Goal: Check status: Check status

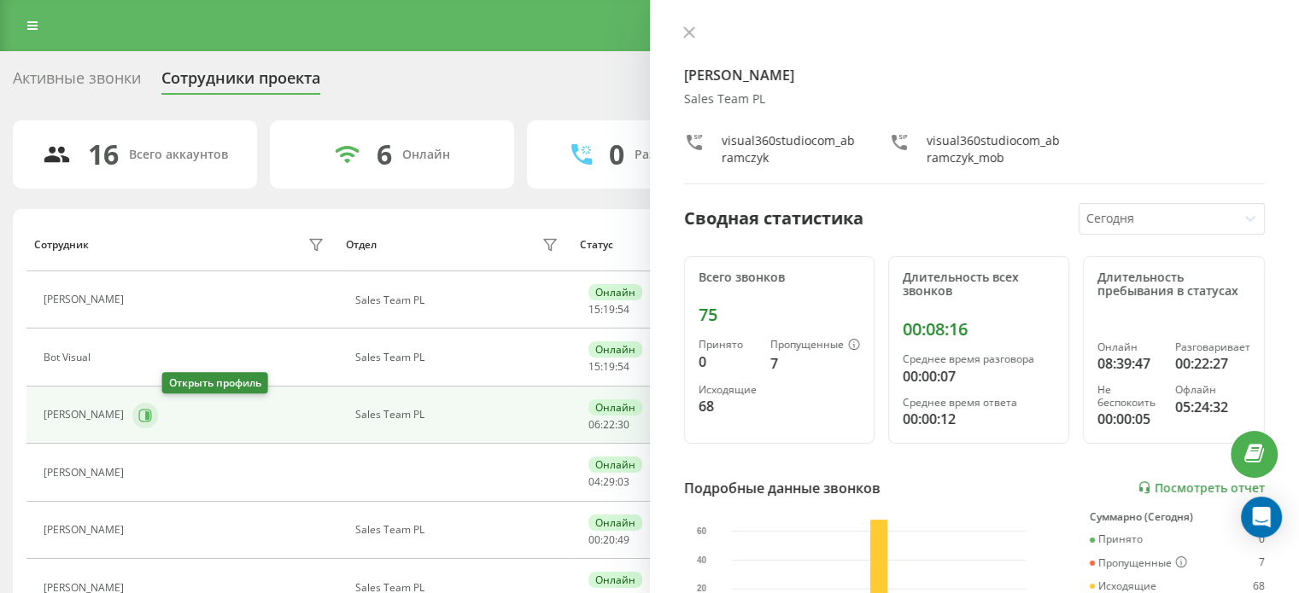
click at [152, 416] on icon at bounding box center [145, 416] width 14 height 14
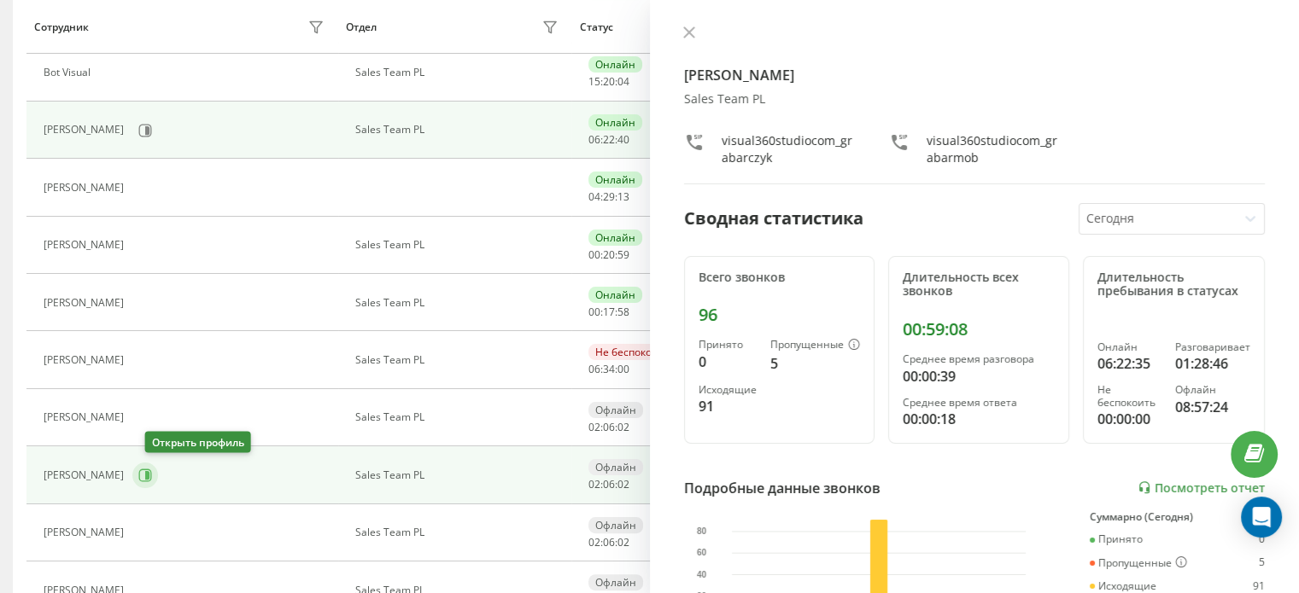
scroll to position [659, 0]
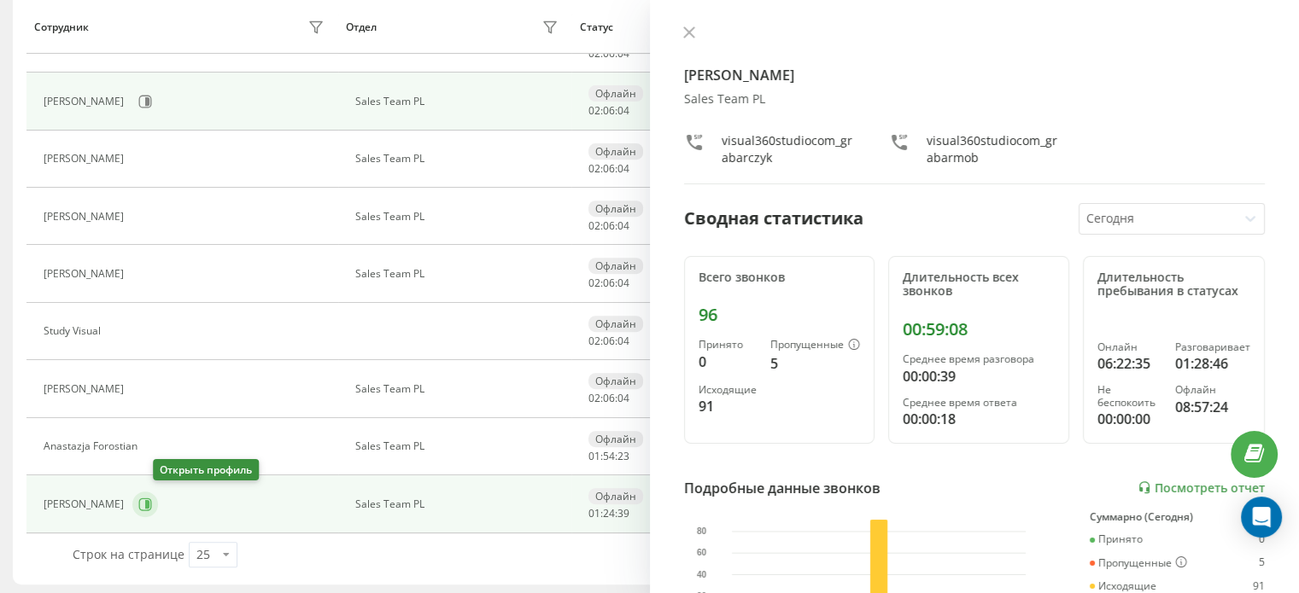
click at [152, 502] on icon at bounding box center [145, 505] width 14 height 14
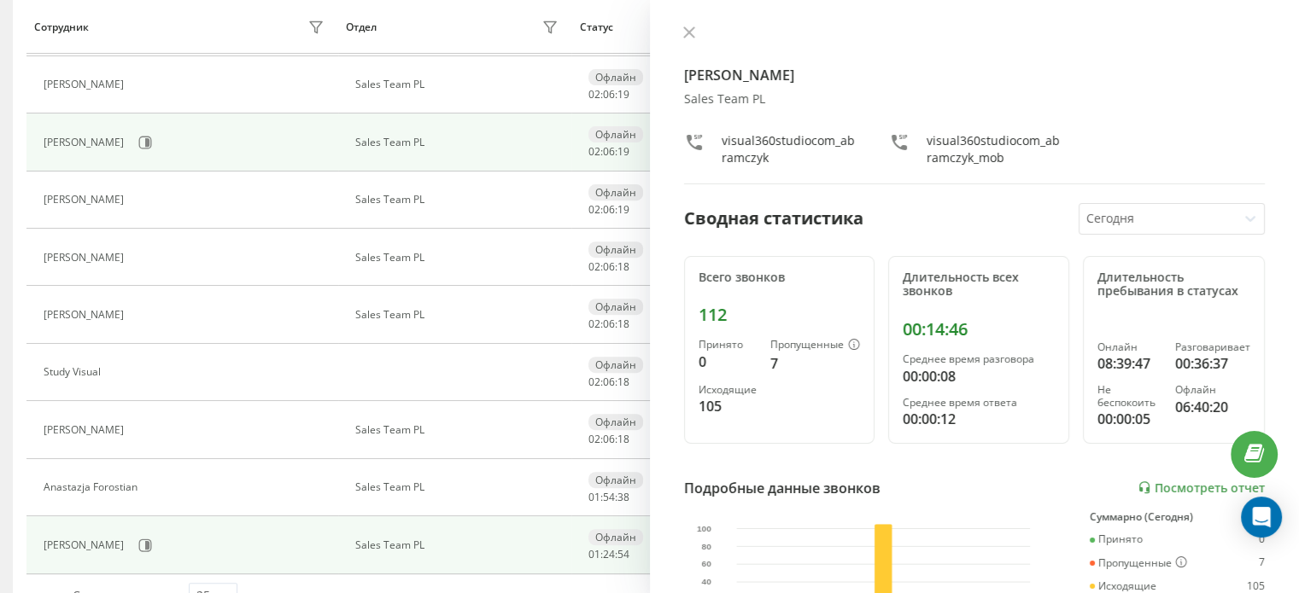
scroll to position [618, 0]
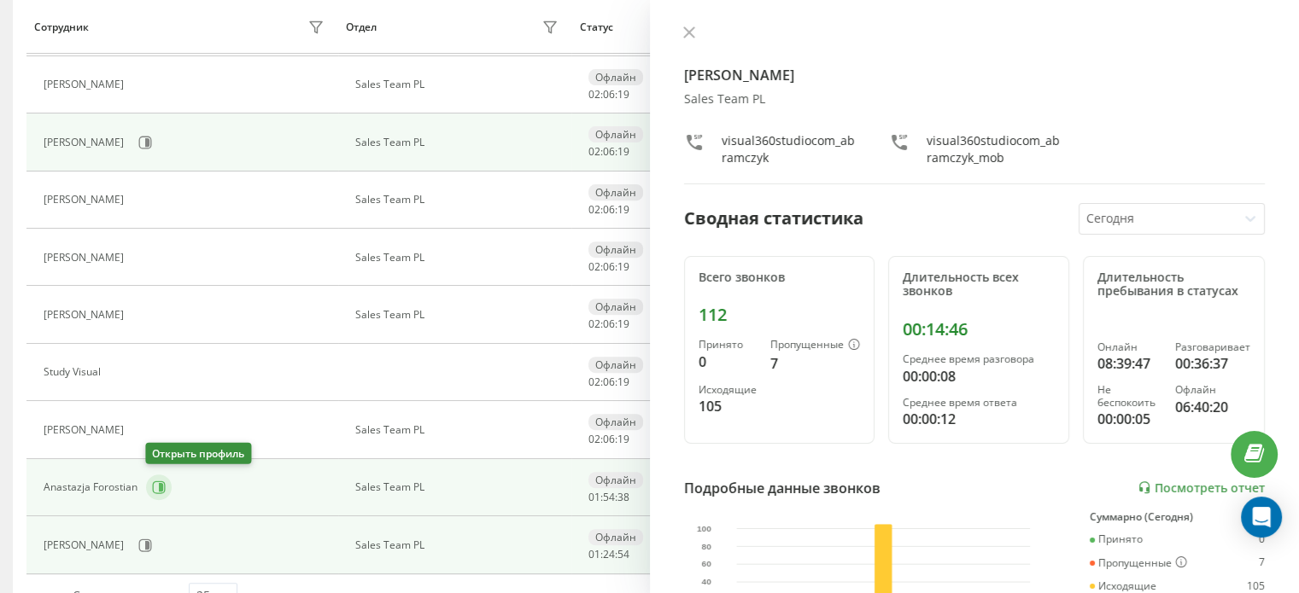
click at [164, 482] on icon at bounding box center [159, 488] width 14 height 14
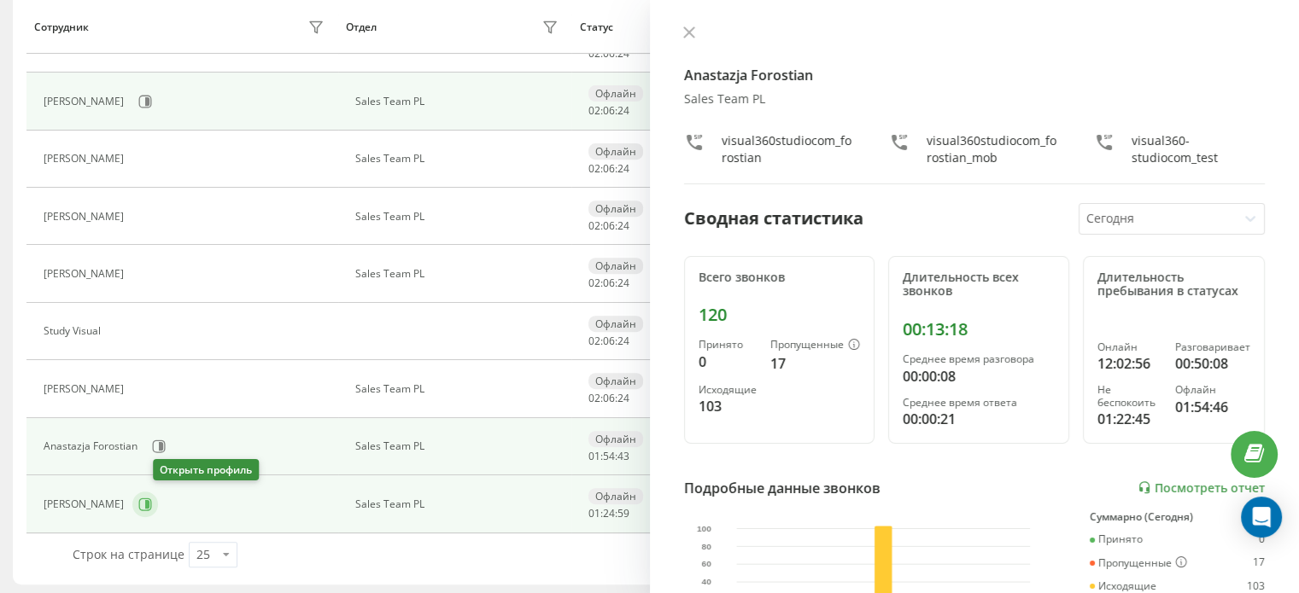
click at [158, 492] on button at bounding box center [145, 505] width 26 height 26
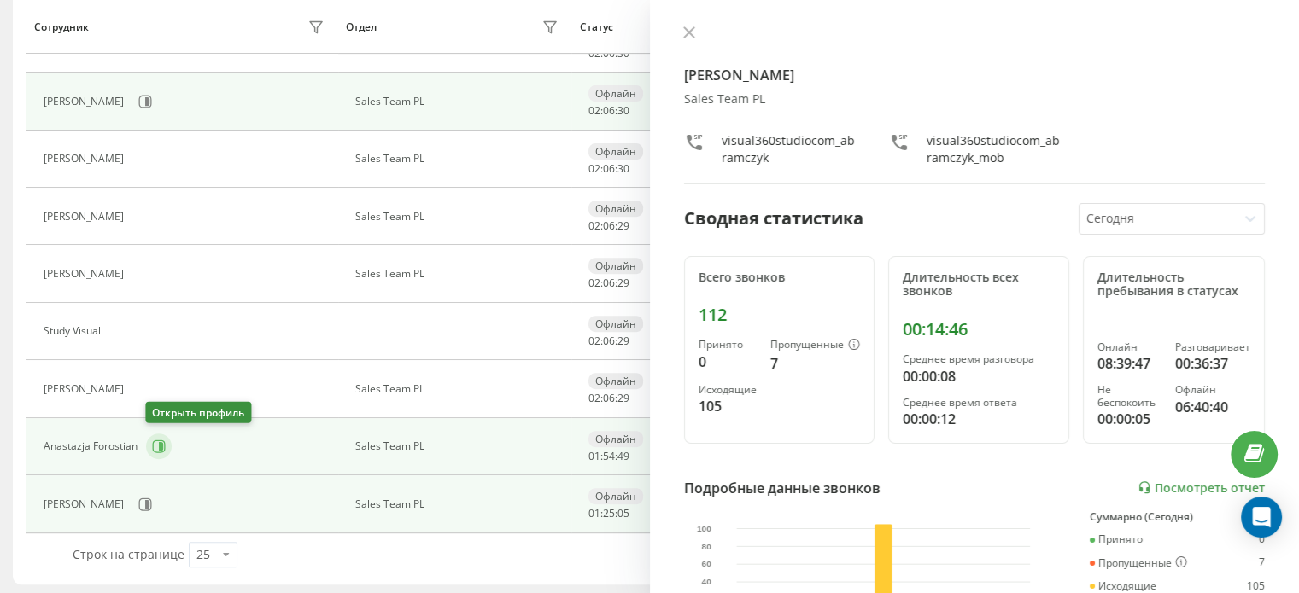
click at [164, 450] on button at bounding box center [159, 447] width 26 height 26
